Goal: Navigation & Orientation: Find specific page/section

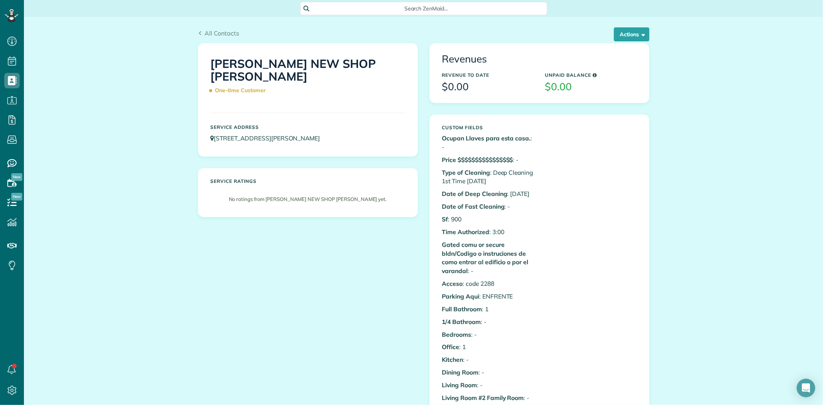
scroll to position [3, 3]
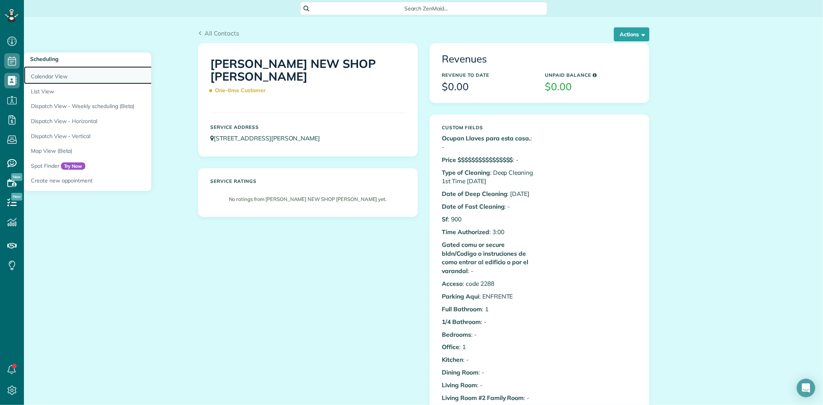
click at [40, 70] on link "Calendar View" at bounding box center [120, 75] width 193 height 18
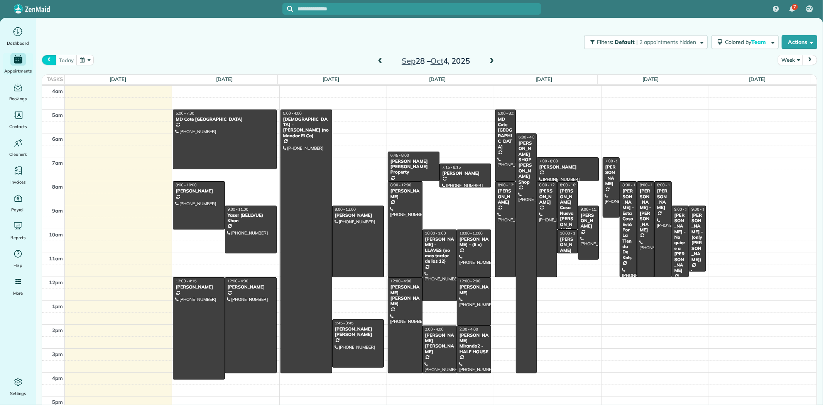
click at [51, 60] on span "prev" at bounding box center [49, 59] width 6 height 5
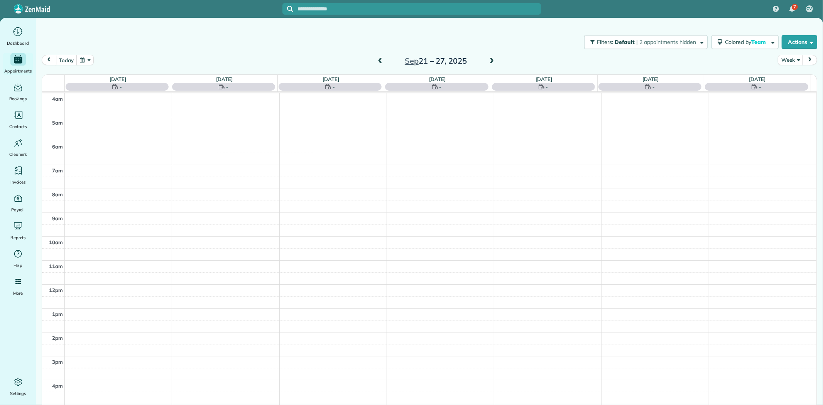
scroll to position [38, 0]
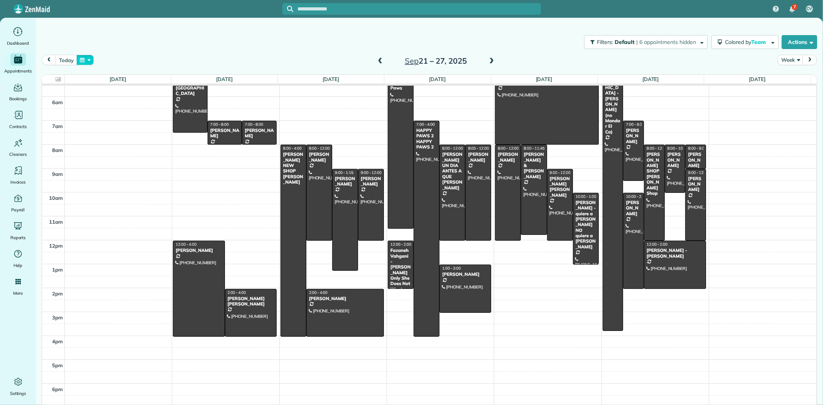
click at [86, 62] on button "button" at bounding box center [85, 60] width 18 height 10
click at [61, 61] on button "today" at bounding box center [66, 60] width 21 height 10
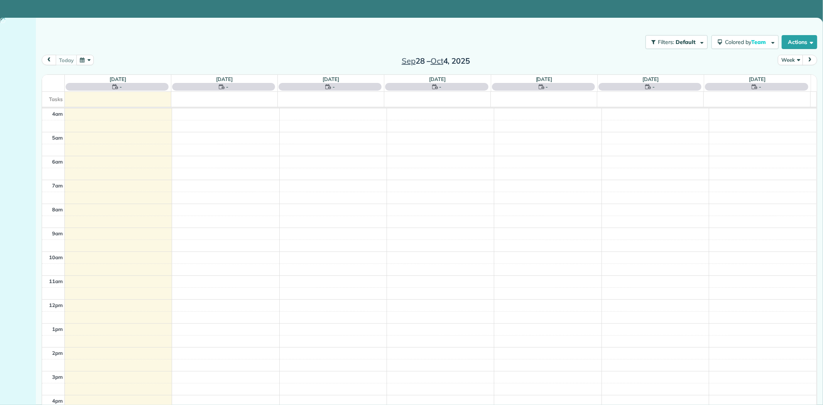
scroll to position [53, 0]
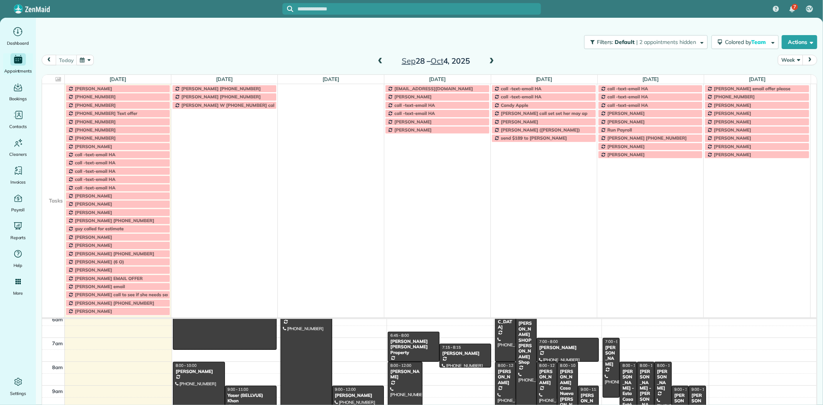
click at [48, 142] on td at bounding box center [53, 138] width 23 height 8
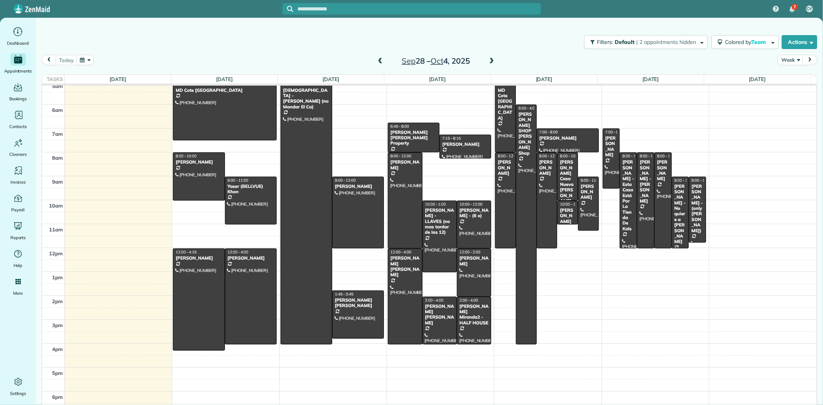
scroll to position [30, 0]
click at [83, 59] on button "button" at bounding box center [85, 60] width 18 height 10
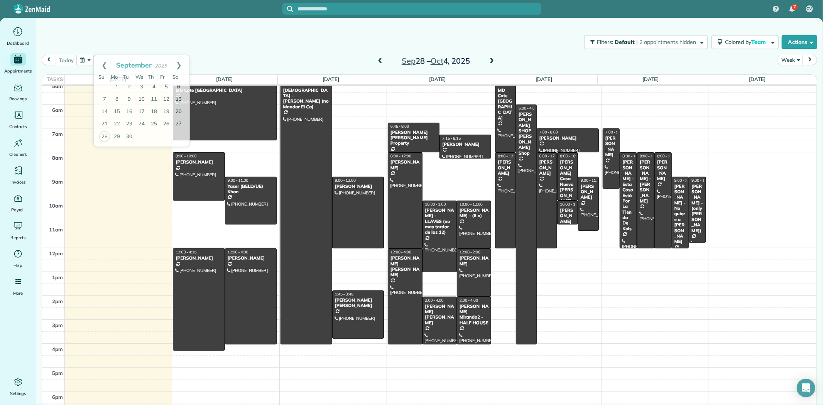
click at [157, 30] on div "Filters: Default | 2 appointments hidden Colored by Team Color by Cleaner Color…" at bounding box center [429, 41] width 787 height 25
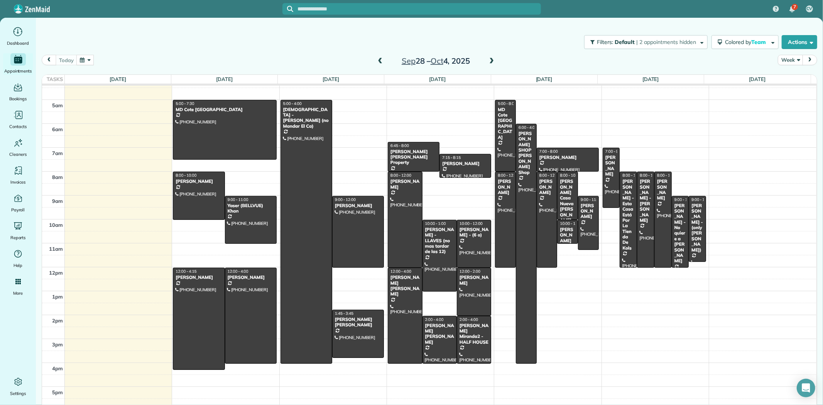
scroll to position [0, 0]
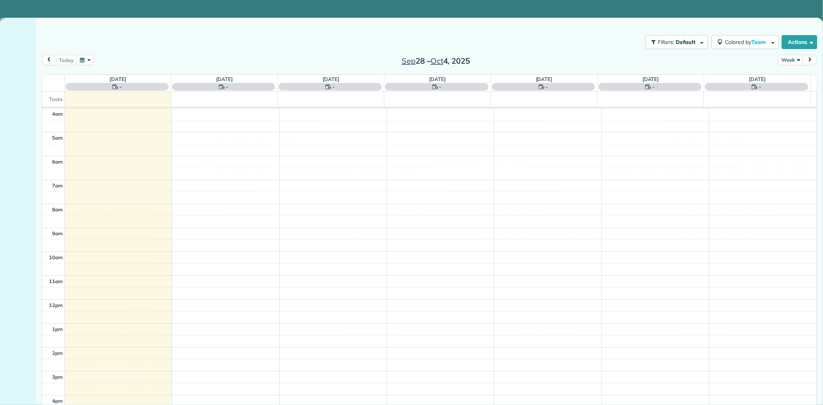
scroll to position [53, 0]
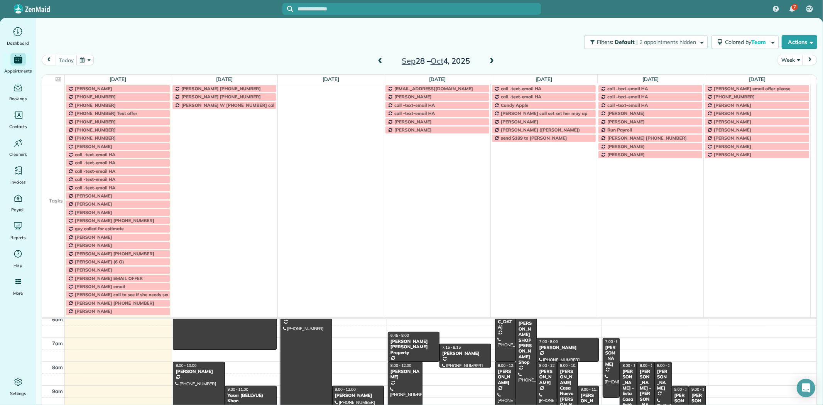
click at [50, 132] on td at bounding box center [53, 130] width 23 height 8
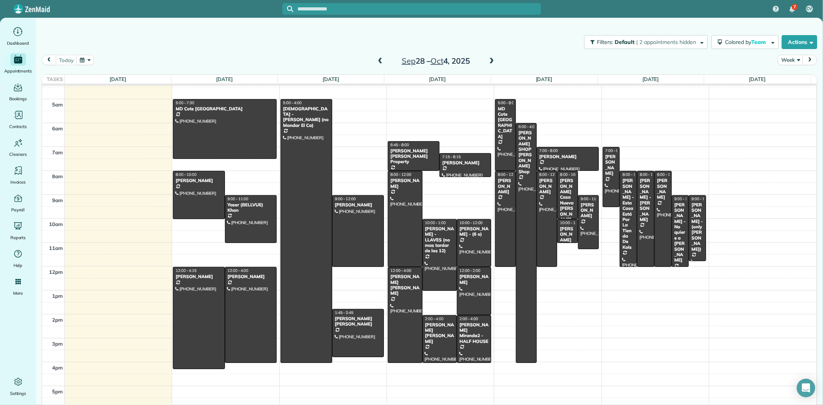
scroll to position [0, 0]
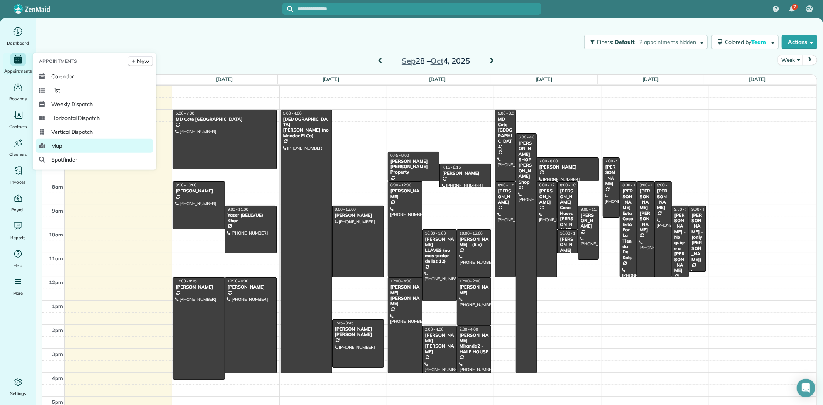
click at [58, 144] on span "Map" at bounding box center [56, 146] width 11 height 8
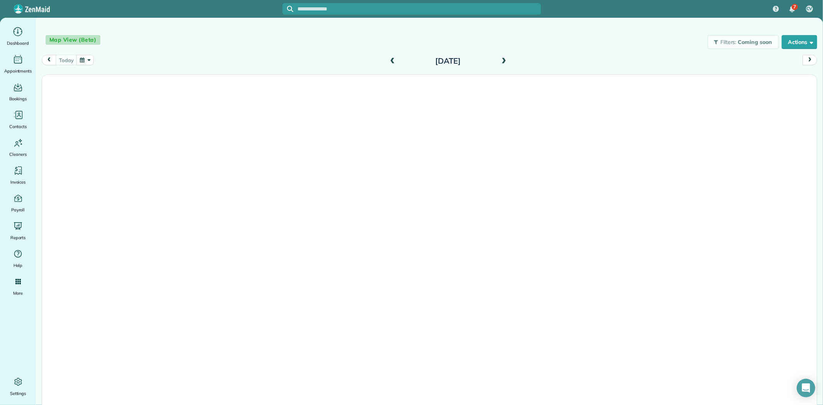
click at [499, 59] on span at bounding box center [503, 61] width 8 height 7
click at [500, 62] on span at bounding box center [503, 61] width 8 height 7
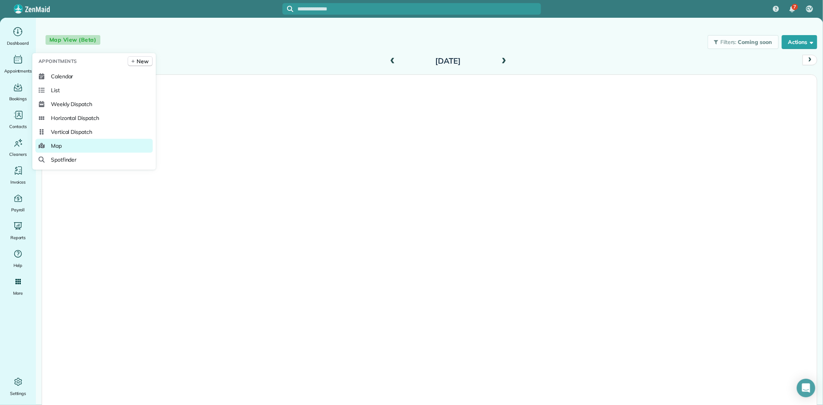
click at [57, 145] on span "Map" at bounding box center [56, 146] width 11 height 8
click at [59, 74] on span "Calendar" at bounding box center [62, 77] width 22 height 8
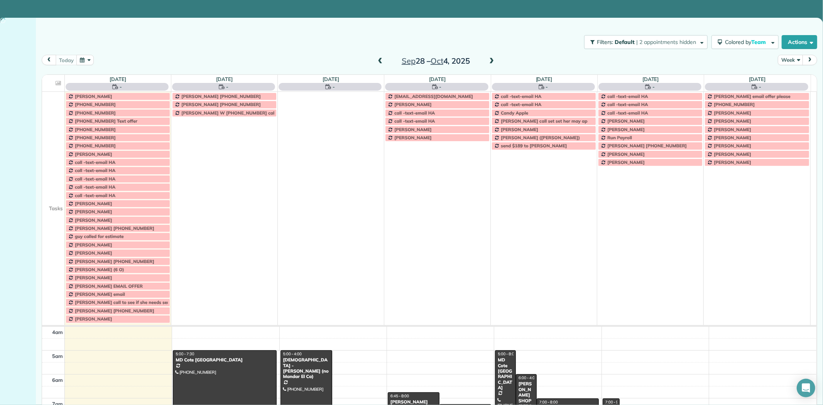
scroll to position [53, 0]
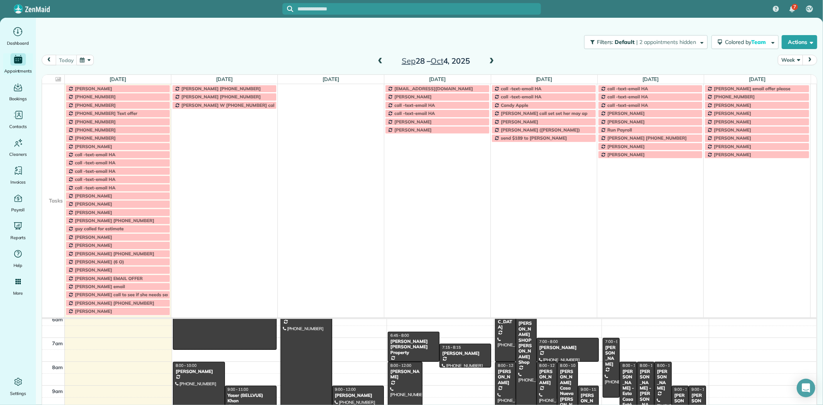
click at [53, 175] on td at bounding box center [53, 171] width 23 height 8
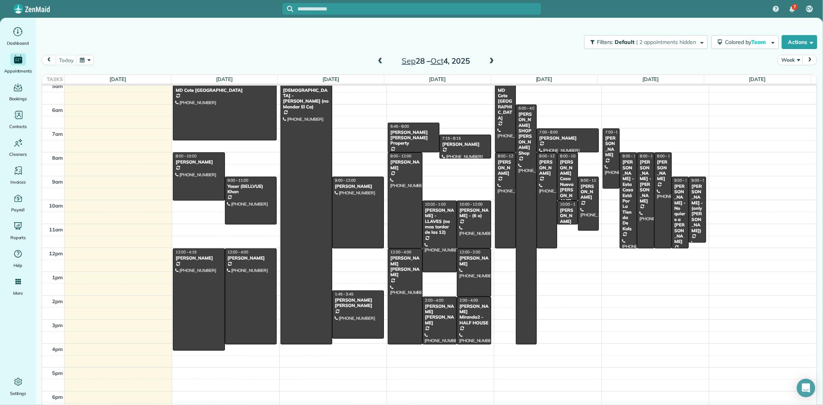
click at [534, 40] on div "Filters: Default | 2 appointments hidden Colored by Team Color by Cleaner Color…" at bounding box center [429, 41] width 787 height 25
